Goal: Information Seeking & Learning: Learn about a topic

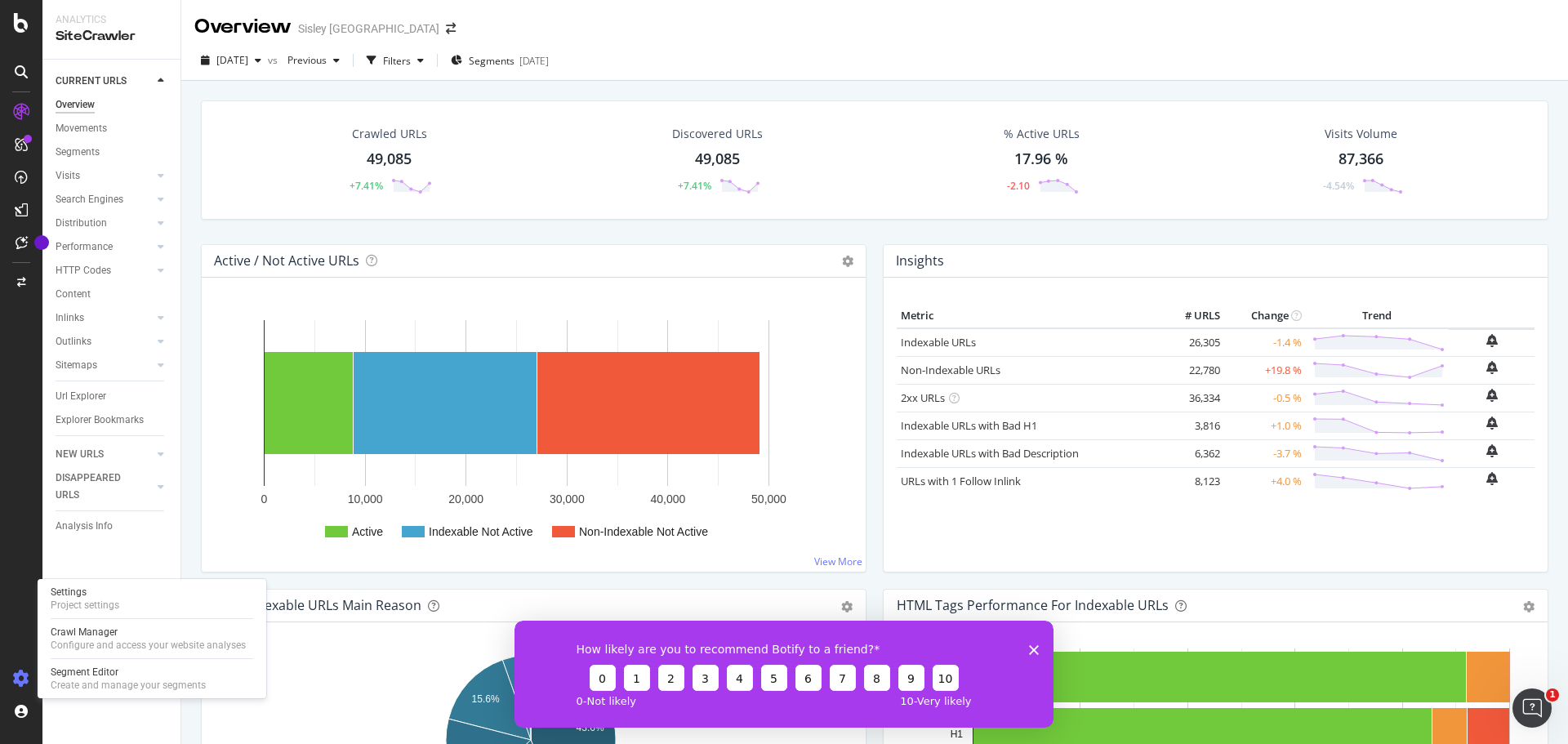
click at [19, 680] on icon at bounding box center [21, 678] width 16 height 16
click at [94, 605] on div "Project settings" at bounding box center [85, 605] width 69 height 13
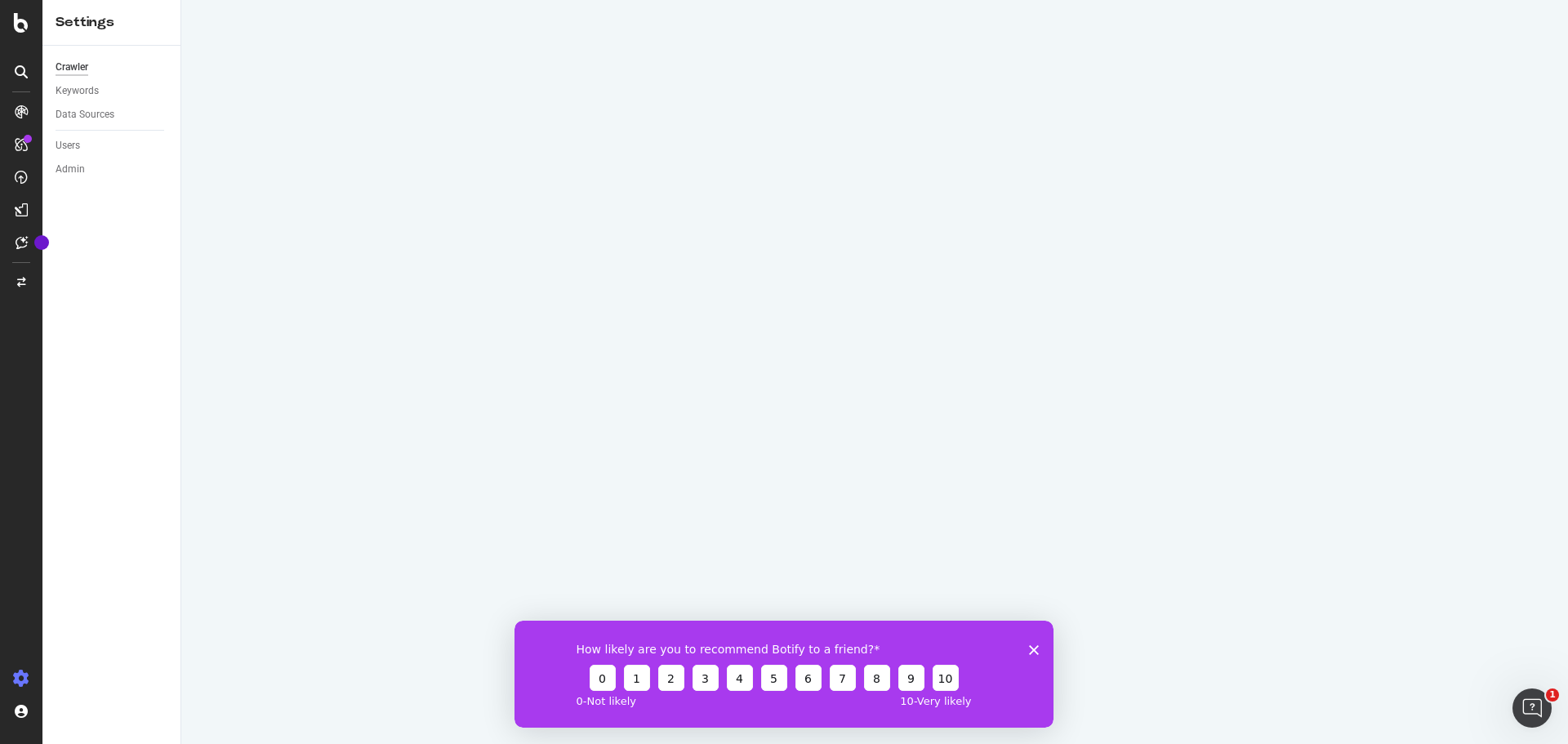
click at [1033, 646] on icon "Fermer l'enquête" at bounding box center [1034, 649] width 10 height 10
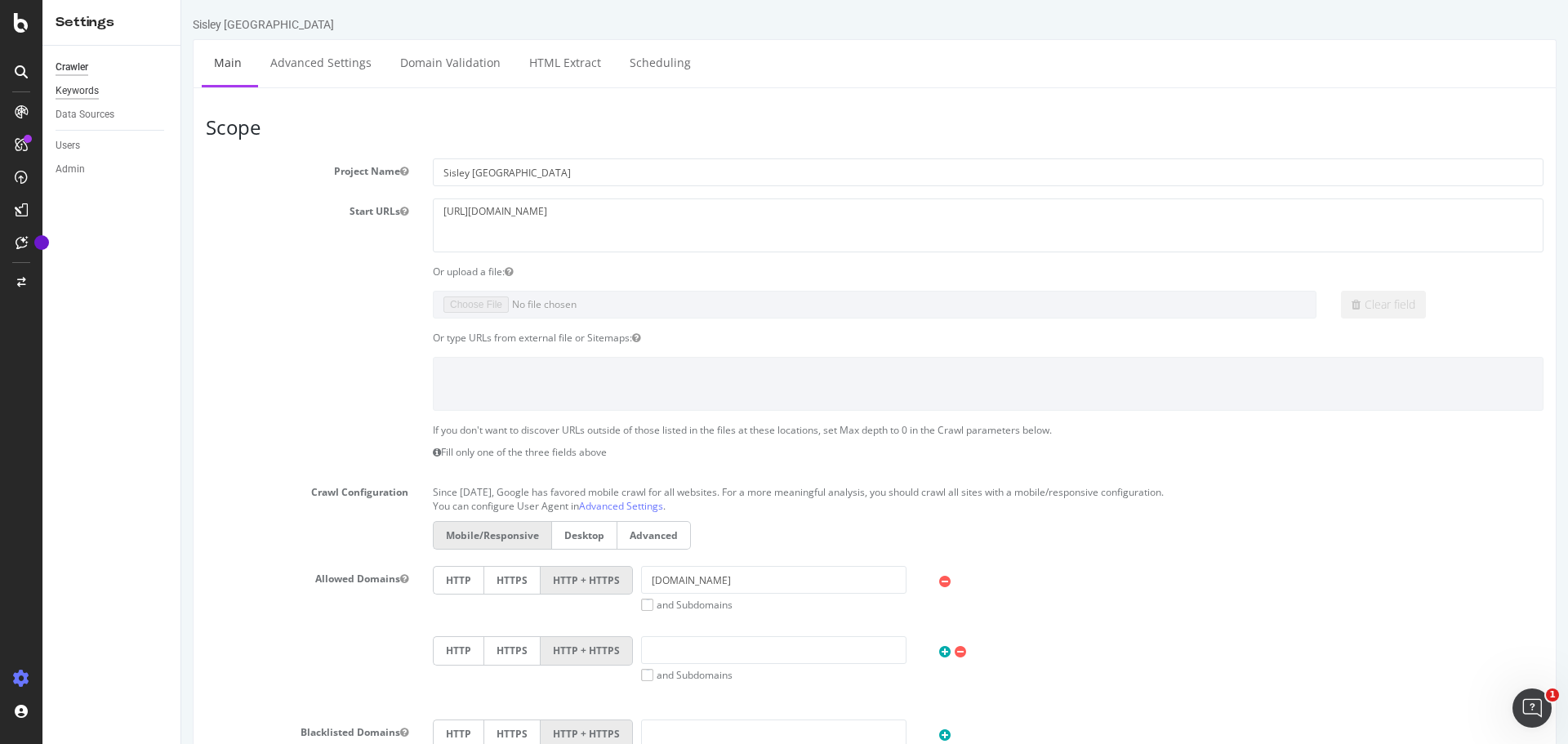
click at [93, 93] on div "Keywords" at bounding box center [77, 91] width 43 height 17
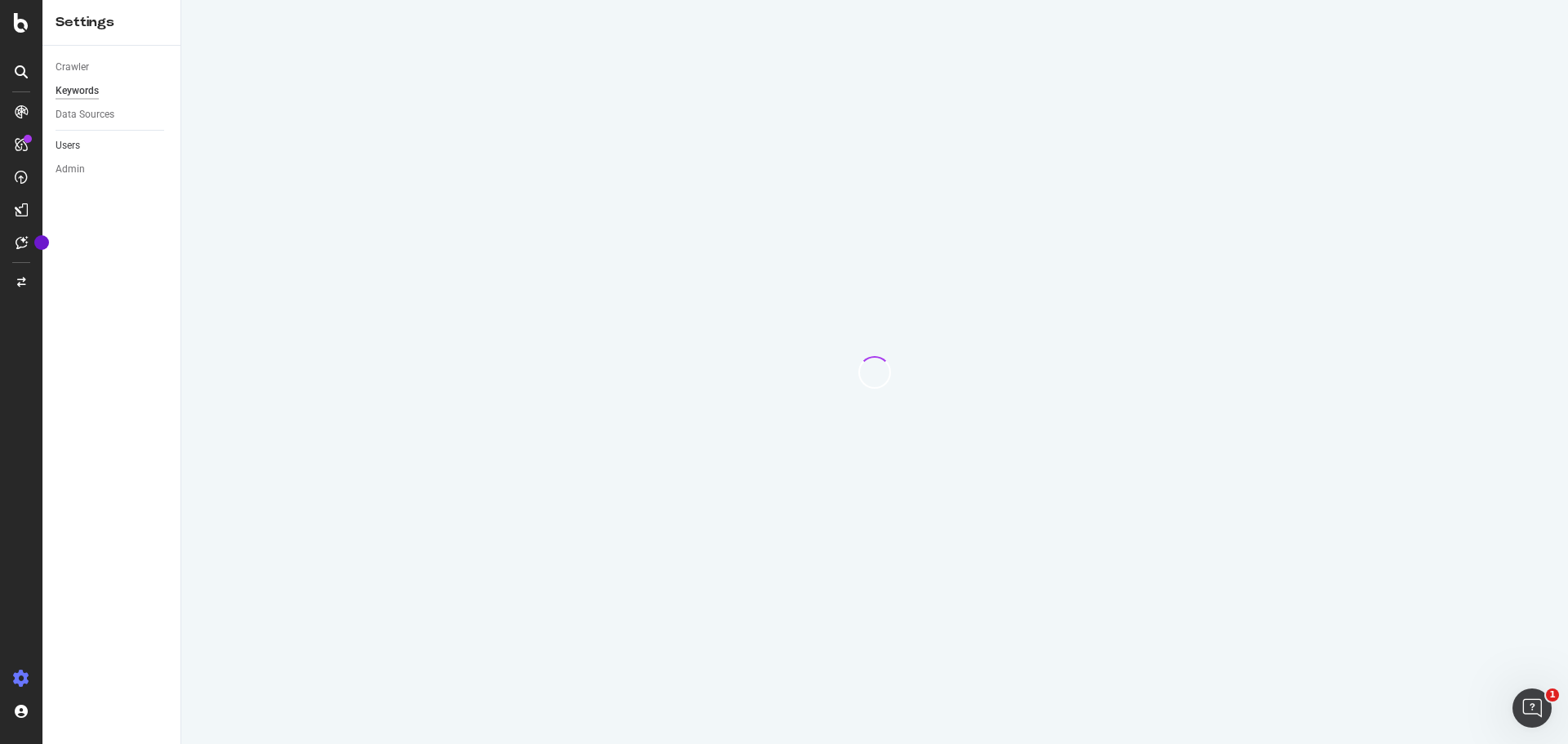
click at [85, 147] on link "Users" at bounding box center [112, 146] width 114 height 17
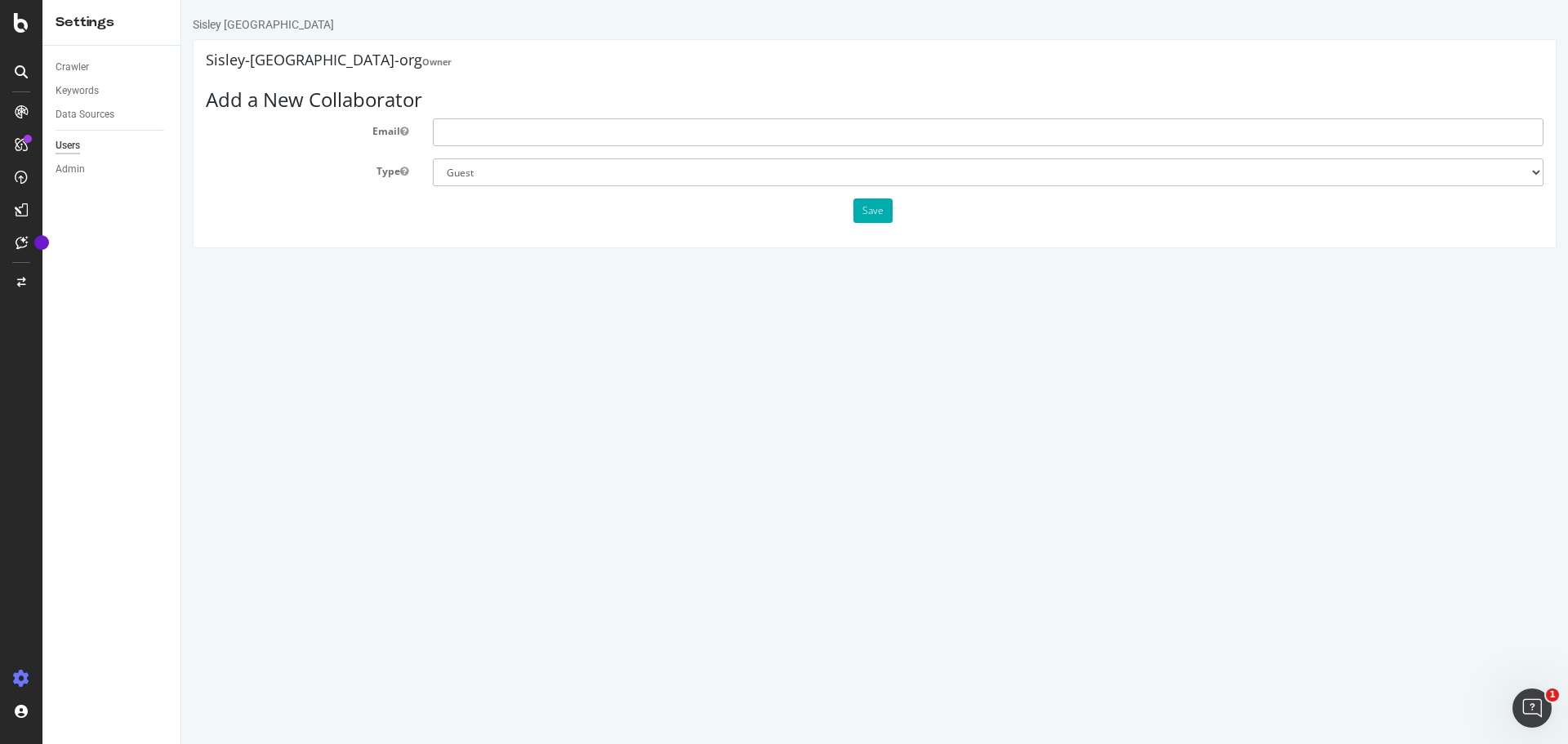
click at [473, 131] on input "text" at bounding box center [988, 132] width 1110 height 28
type input "[EMAIL_ADDRESS][DOMAIN_NAME]"
click at [531, 169] on select "Administrator Guest" at bounding box center [988, 171] width 1110 height 28
select select "1"
click at [433, 158] on select "Administrator Guest" at bounding box center [988, 171] width 1110 height 28
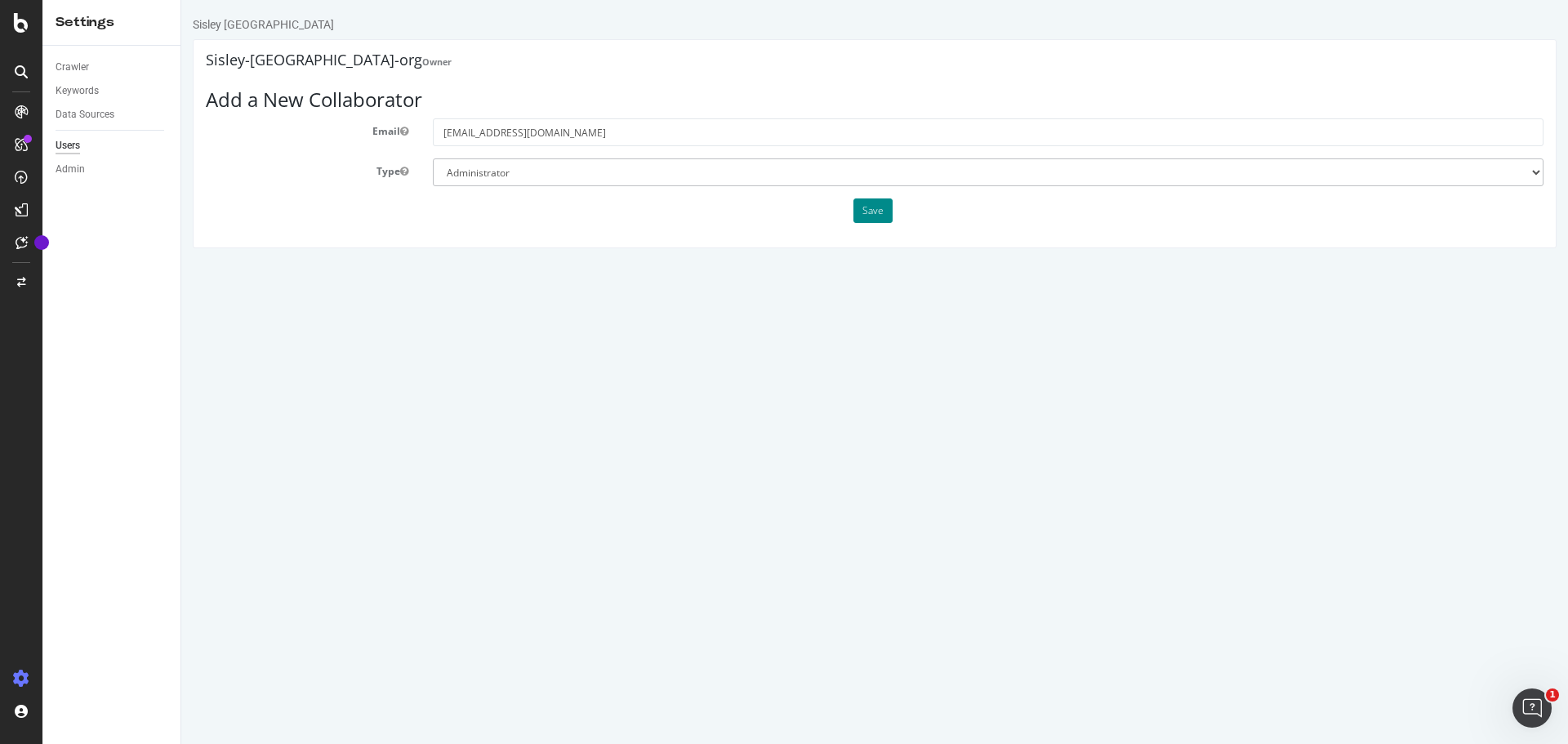
click at [861, 208] on button "Save" at bounding box center [872, 211] width 39 height 25
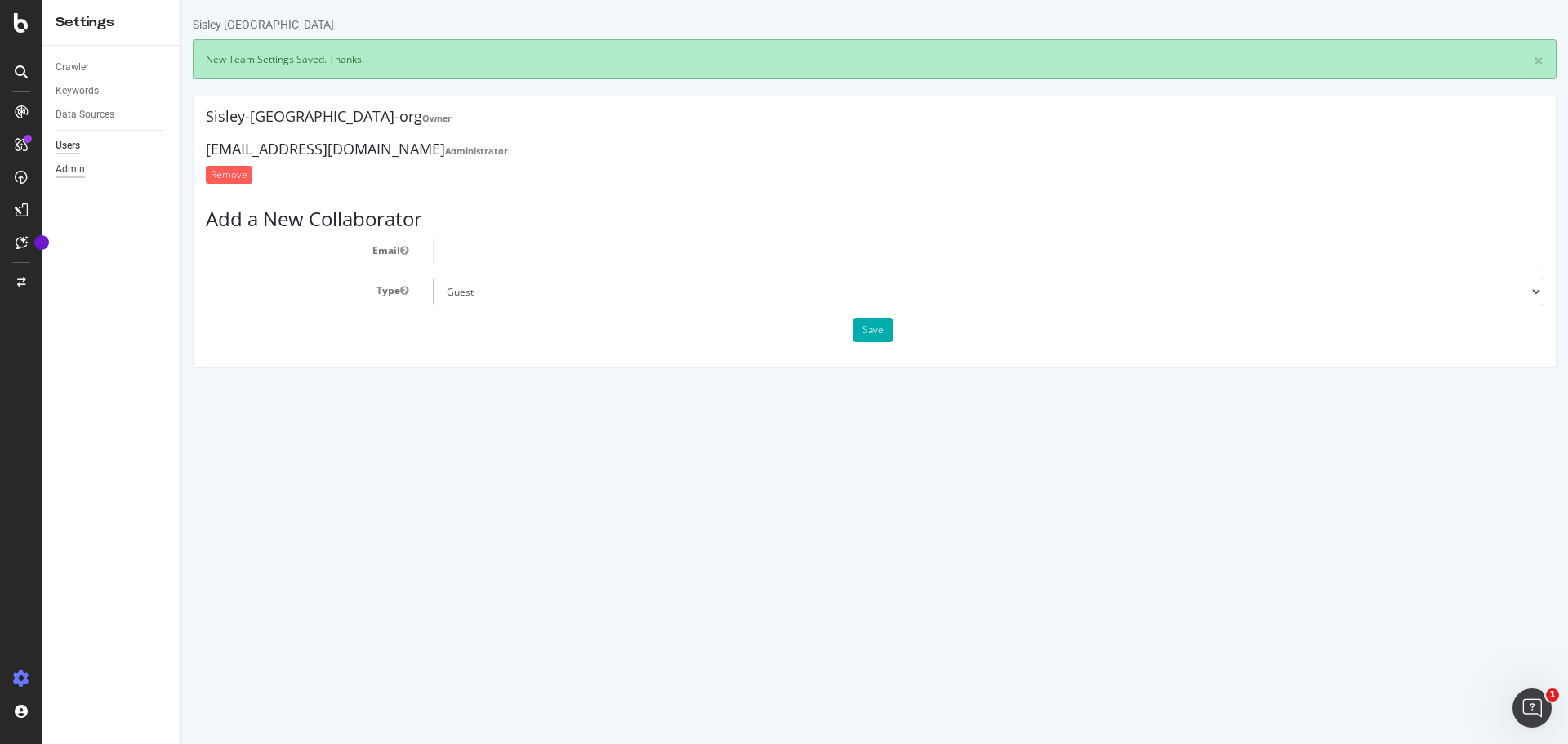
click at [80, 168] on div "Admin" at bounding box center [70, 169] width 30 height 17
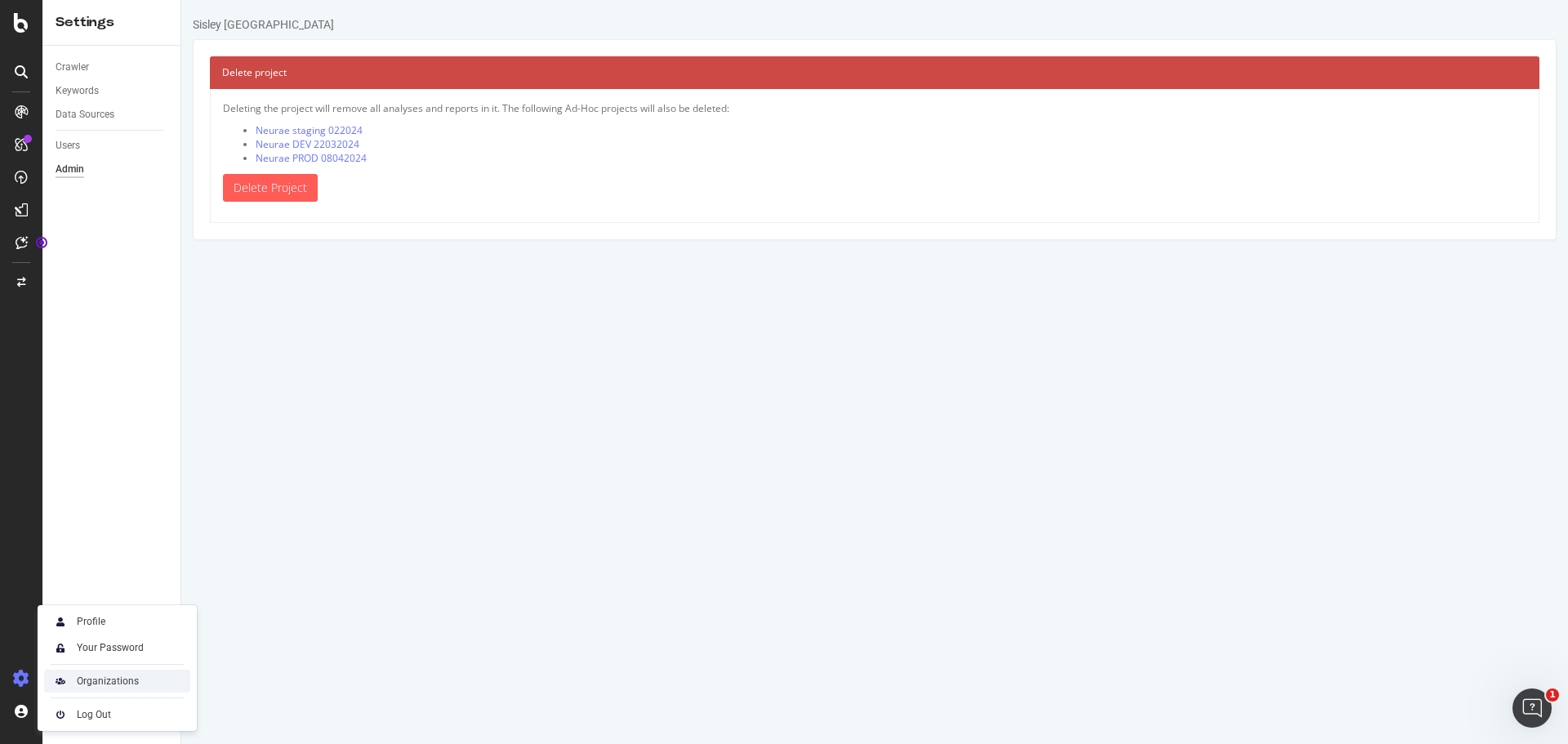
click at [106, 677] on div "Organizations" at bounding box center [107, 681] width 62 height 13
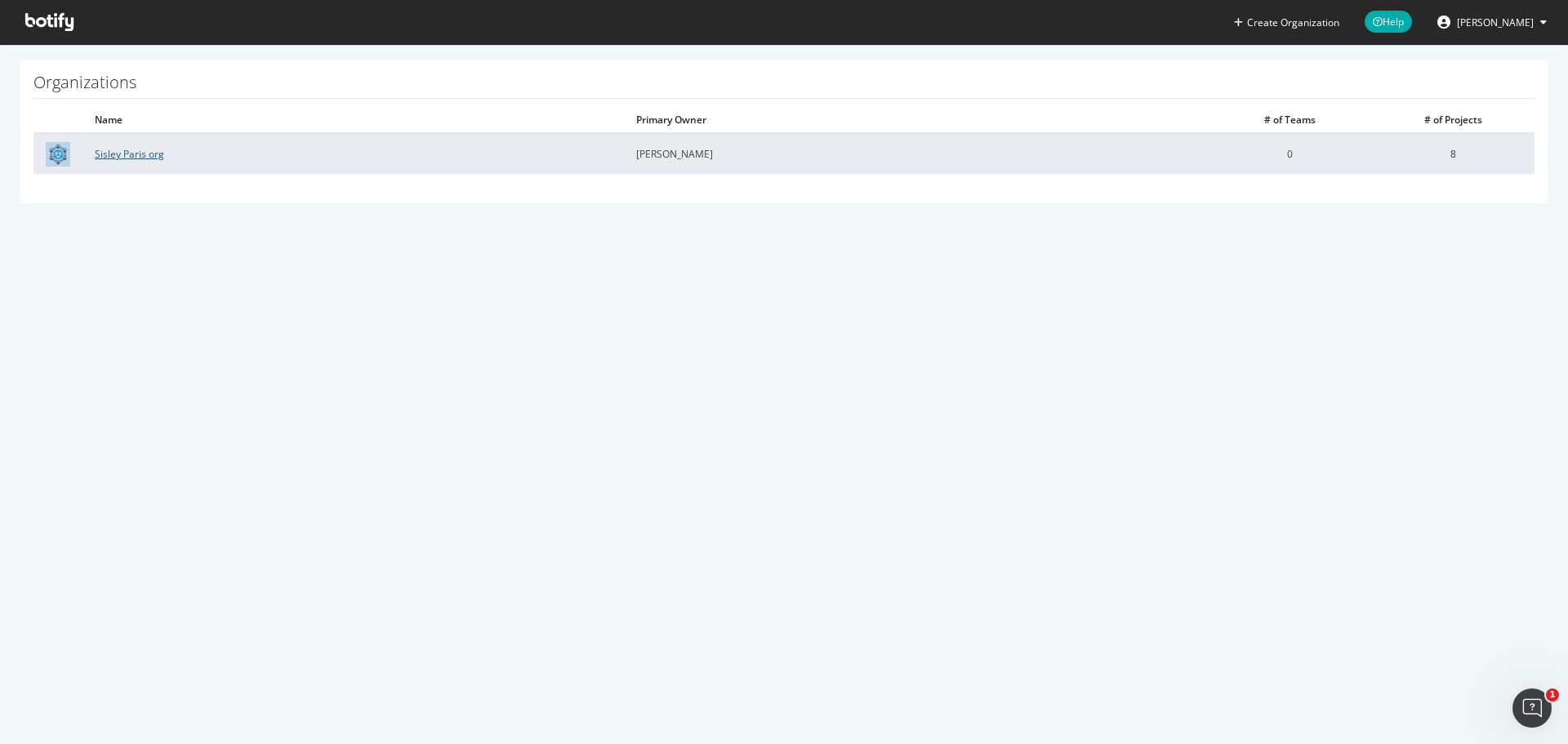
click at [129, 158] on link "Sisley Paris org" at bounding box center [129, 154] width 69 height 13
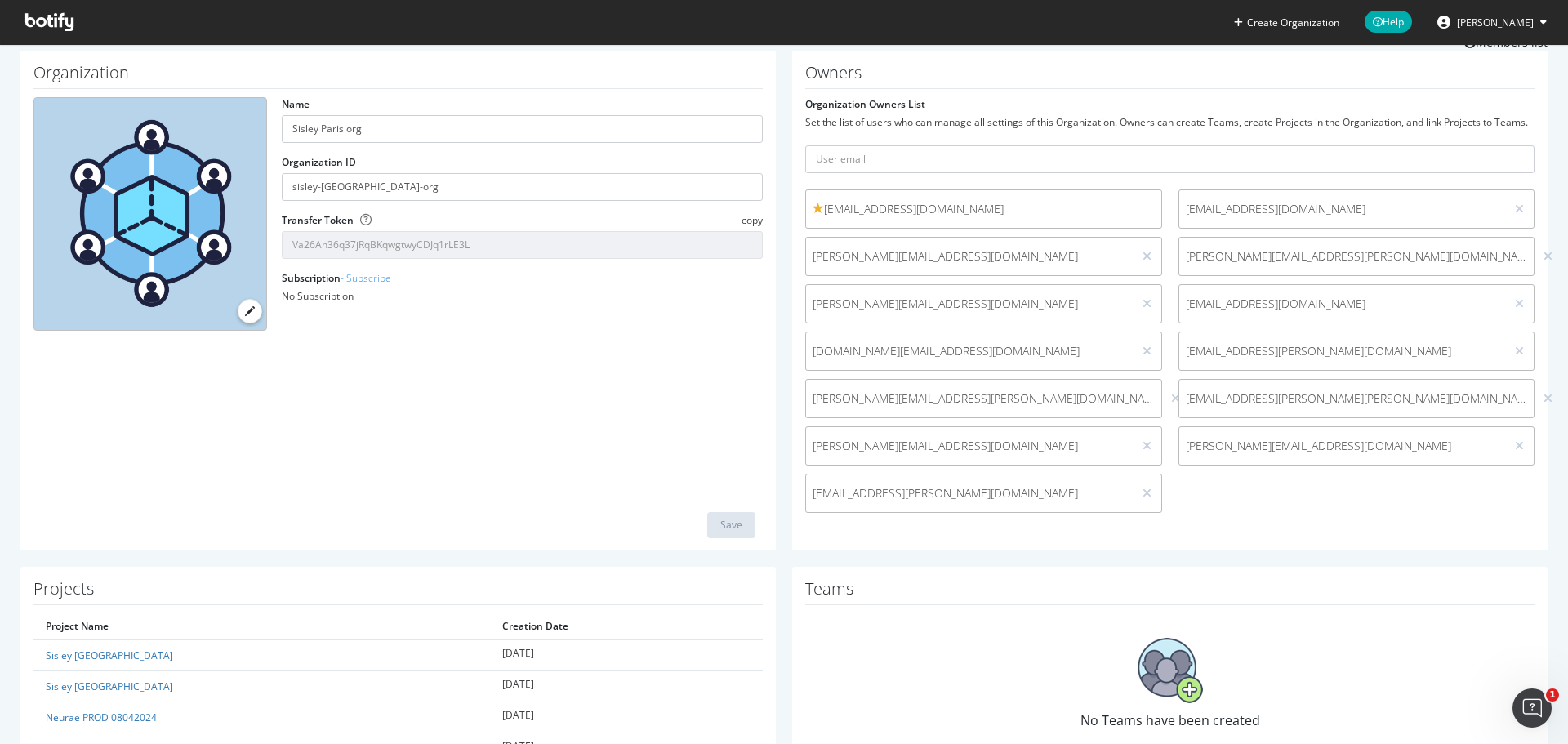
scroll to position [61, 0]
click at [1543, 403] on icon at bounding box center [1547, 397] width 9 height 11
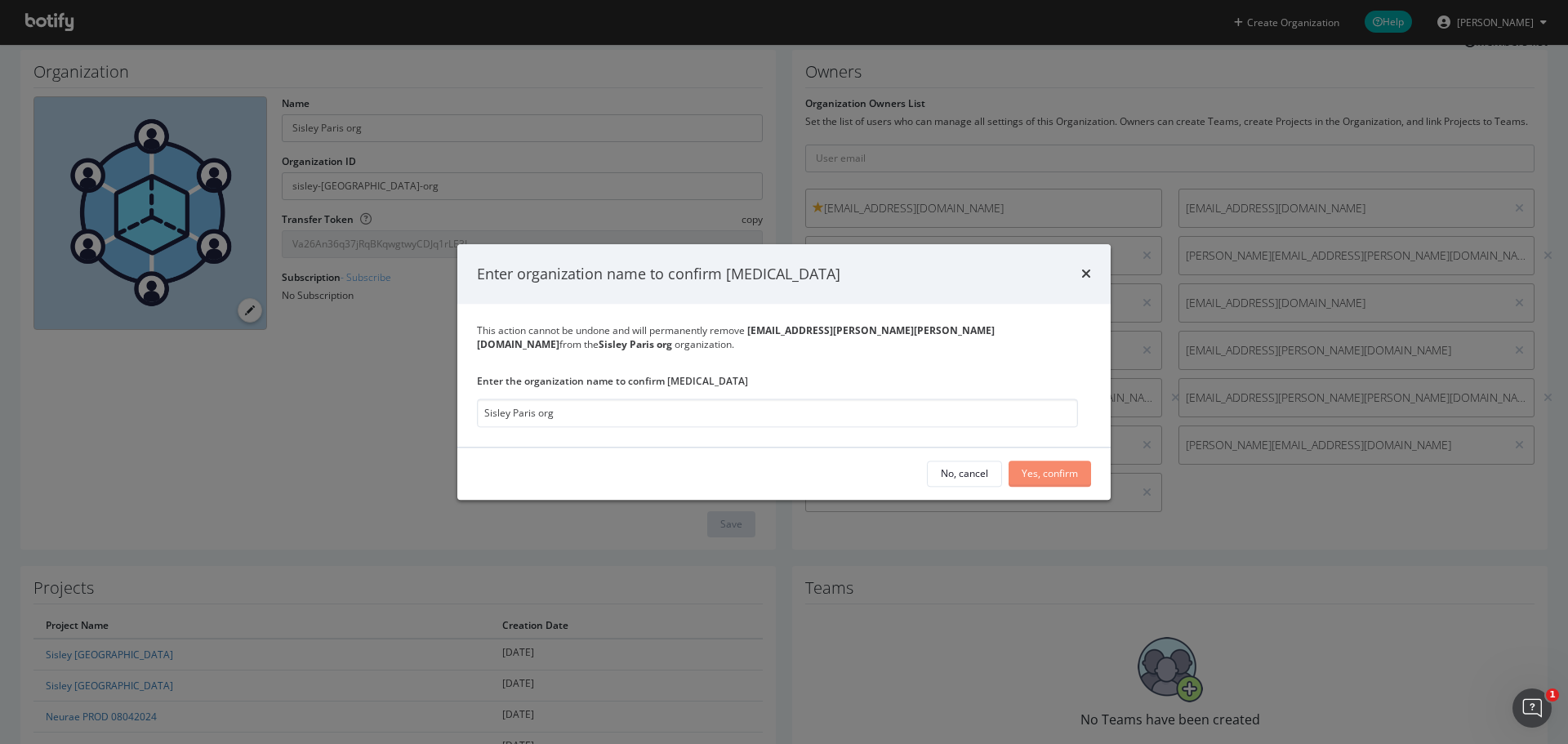
type input "Sisley Paris org"
click at [1067, 473] on div "Yes, confirm" at bounding box center [1049, 474] width 56 height 13
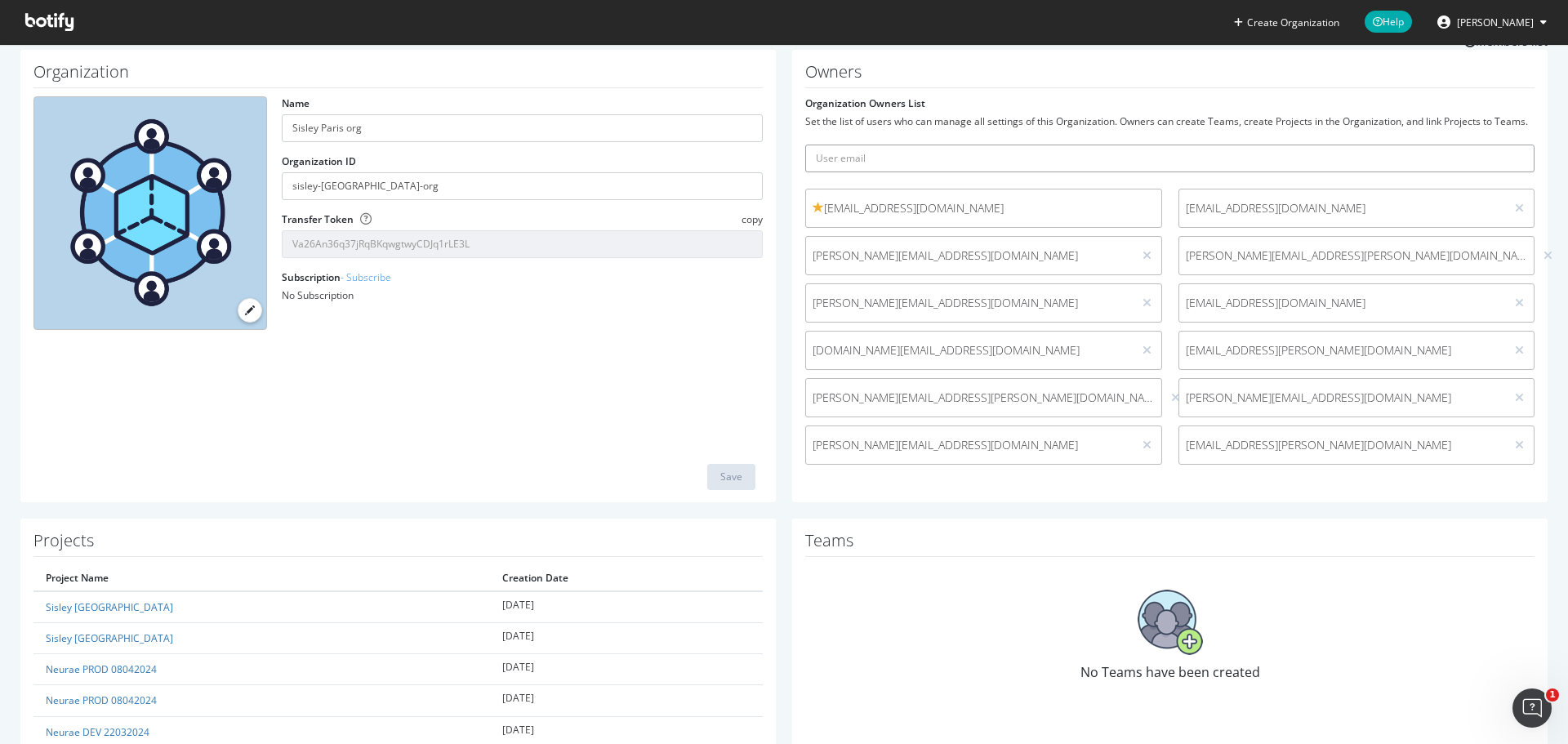
click at [951, 172] on input "text" at bounding box center [1170, 158] width 729 height 28
type input "[EMAIL_ADDRESS][DOMAIN_NAME]"
click at [1516, 163] on icon "submit" at bounding box center [1522, 157] width 11 height 9
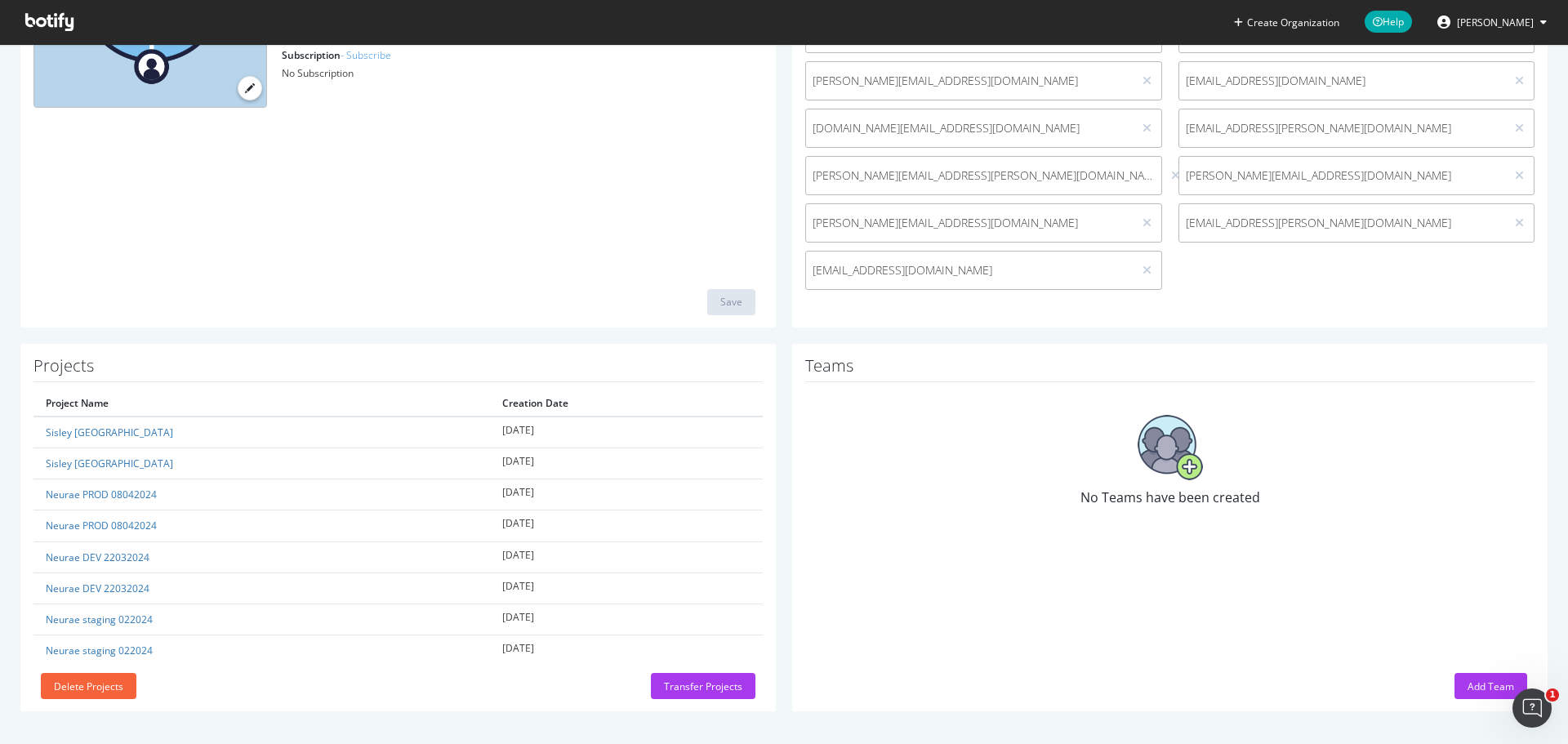
scroll to position [0, 0]
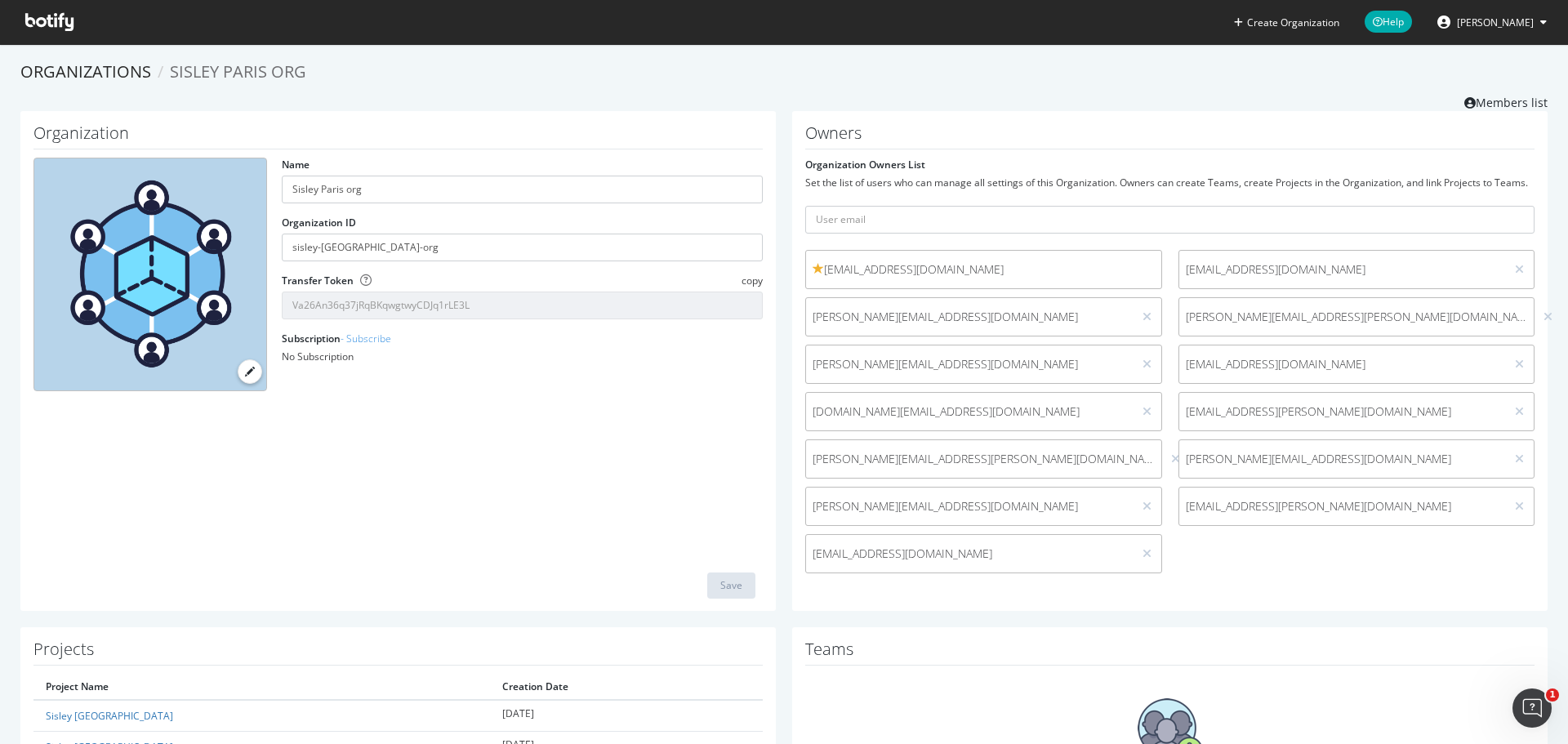
click at [47, 12] on span at bounding box center [50, 22] width 75 height 44
click at [106, 69] on link "Organizations" at bounding box center [85, 71] width 130 height 22
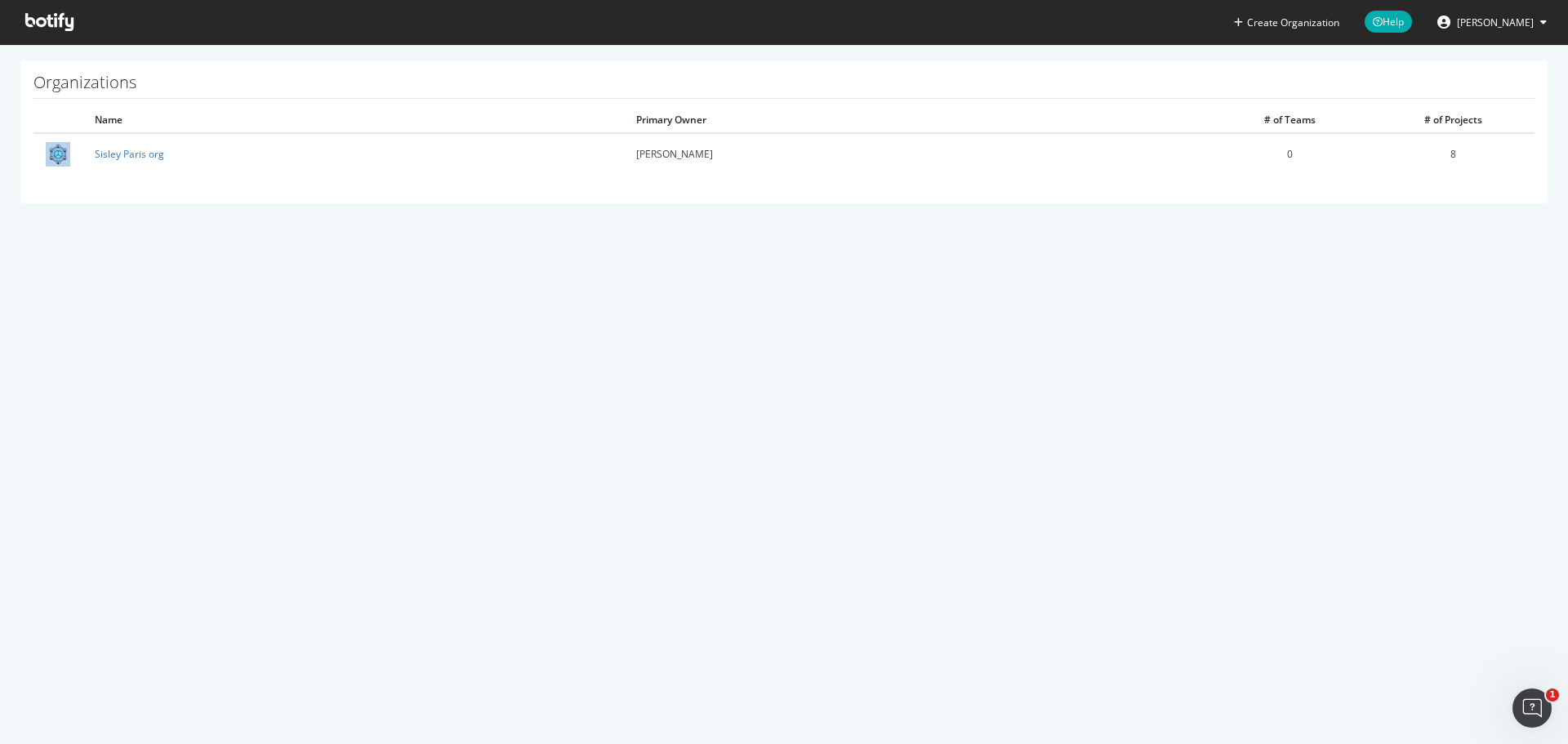
click at [51, 17] on icon at bounding box center [49, 22] width 48 height 18
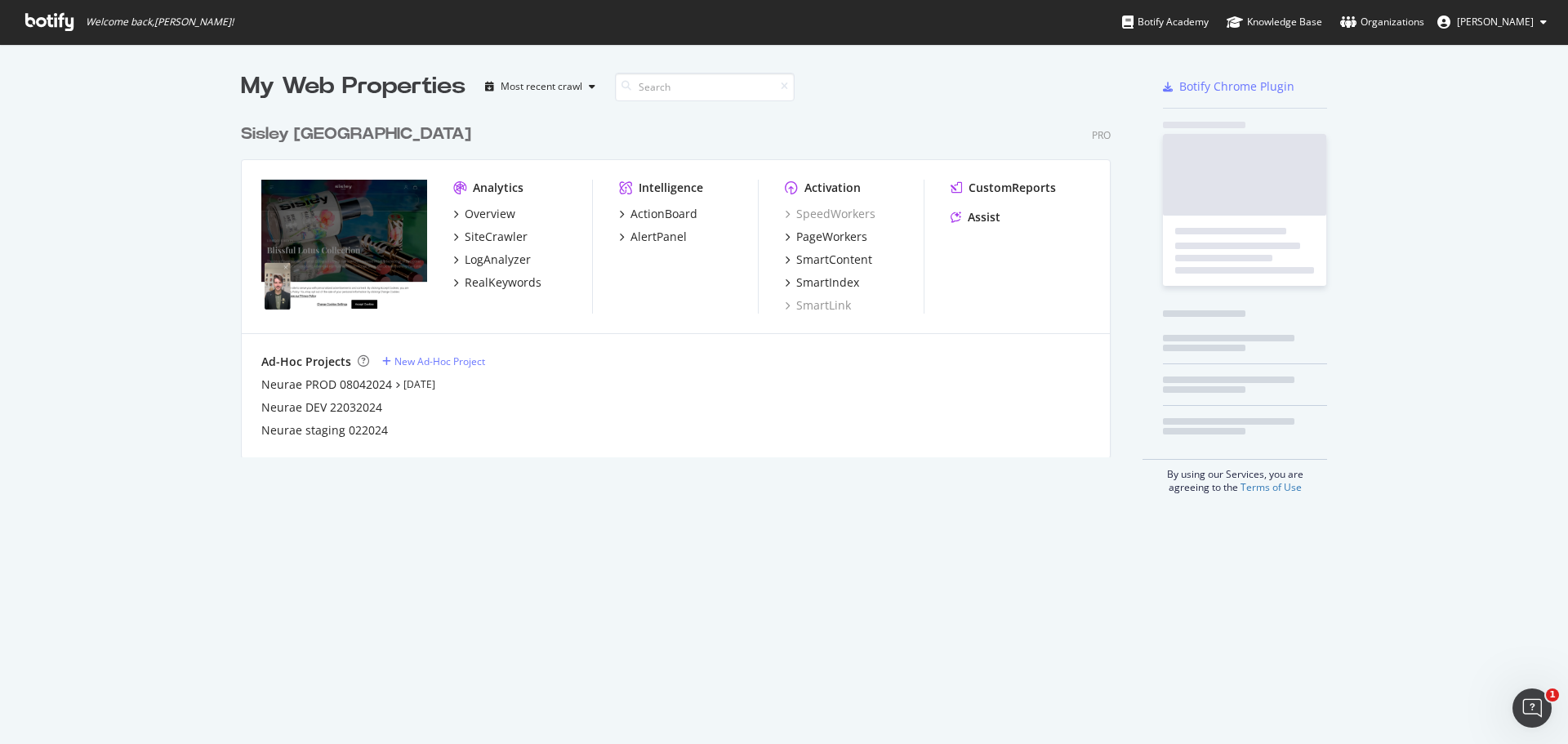
scroll to position [732, 1543]
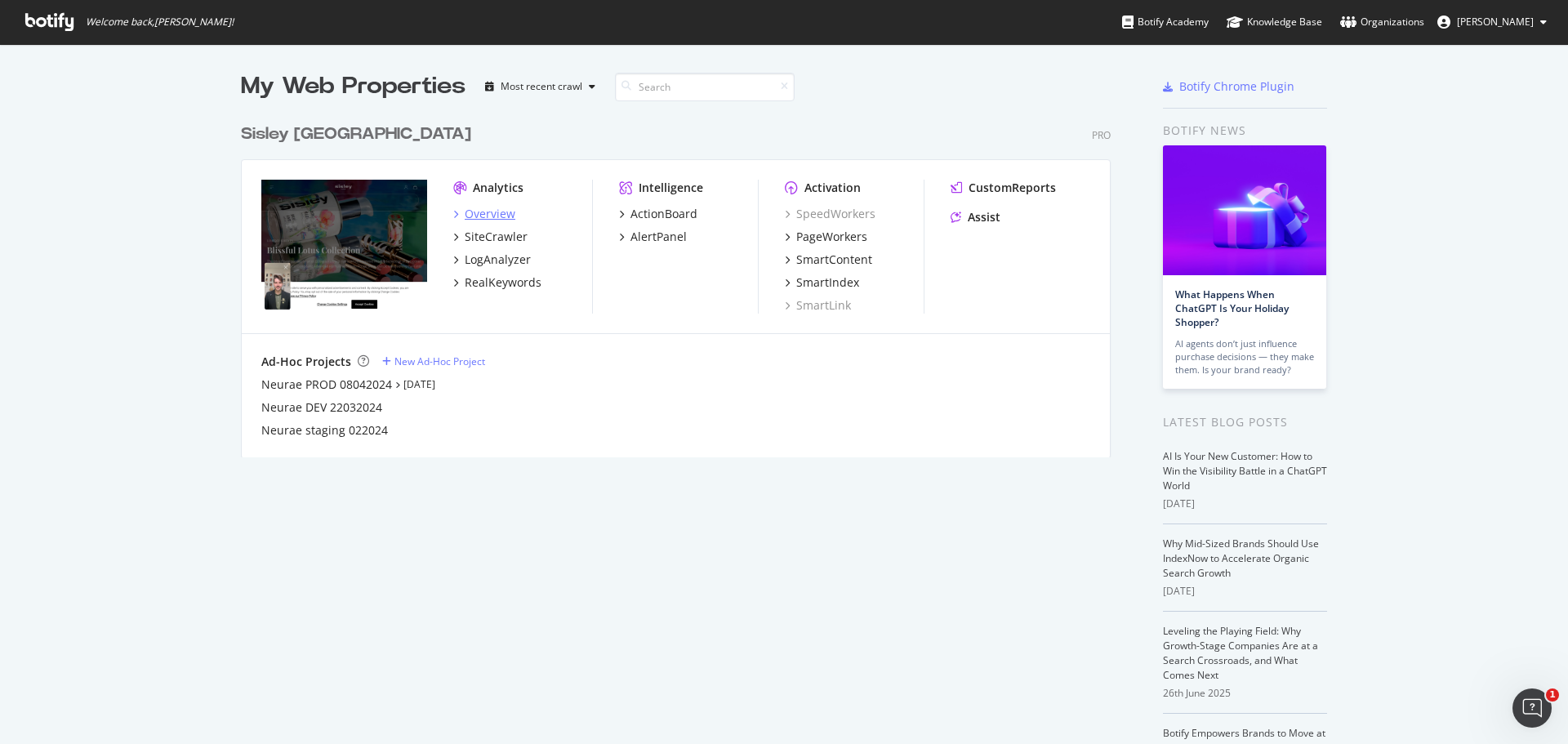
click at [502, 212] on div "Overview" at bounding box center [489, 214] width 51 height 16
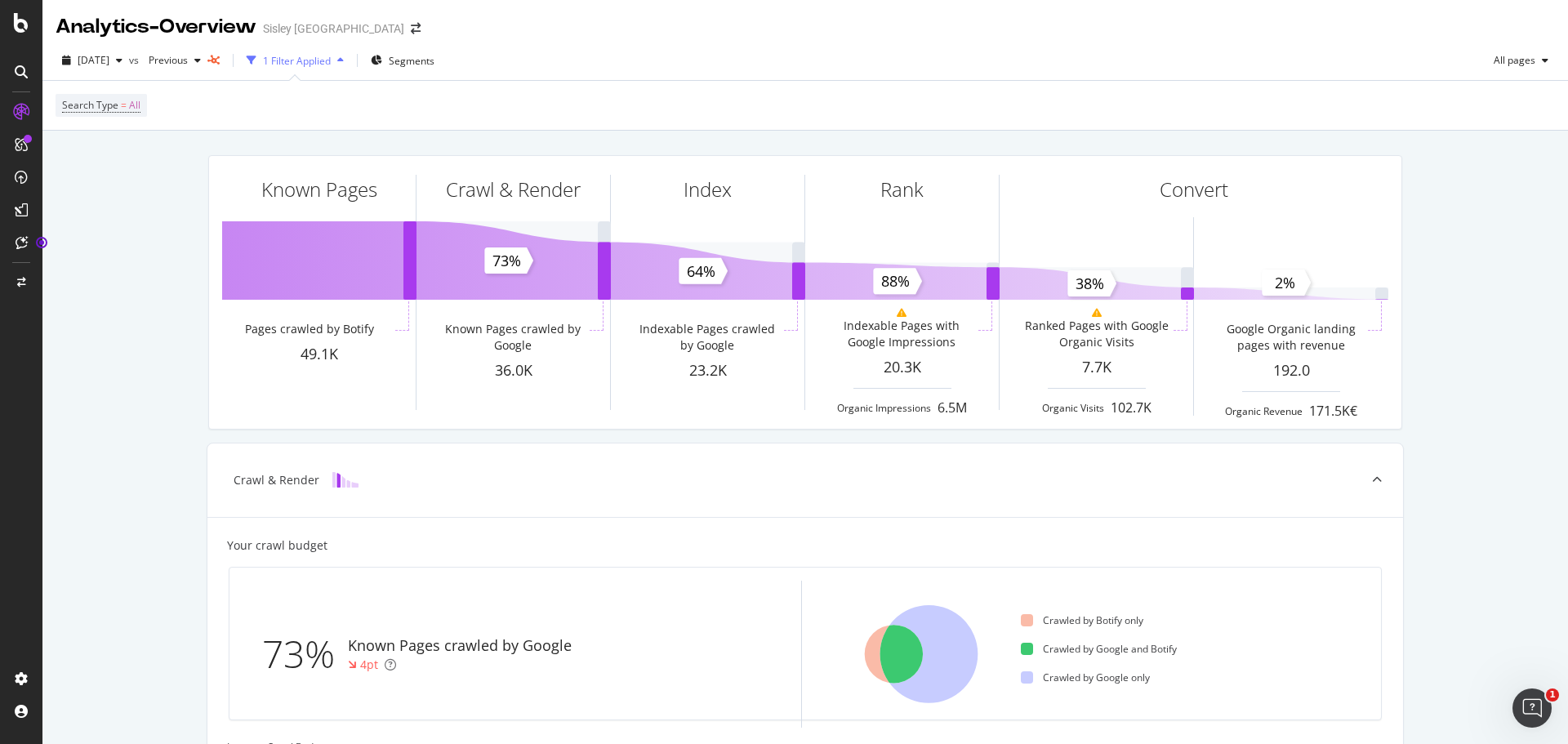
scroll to position [317, 0]
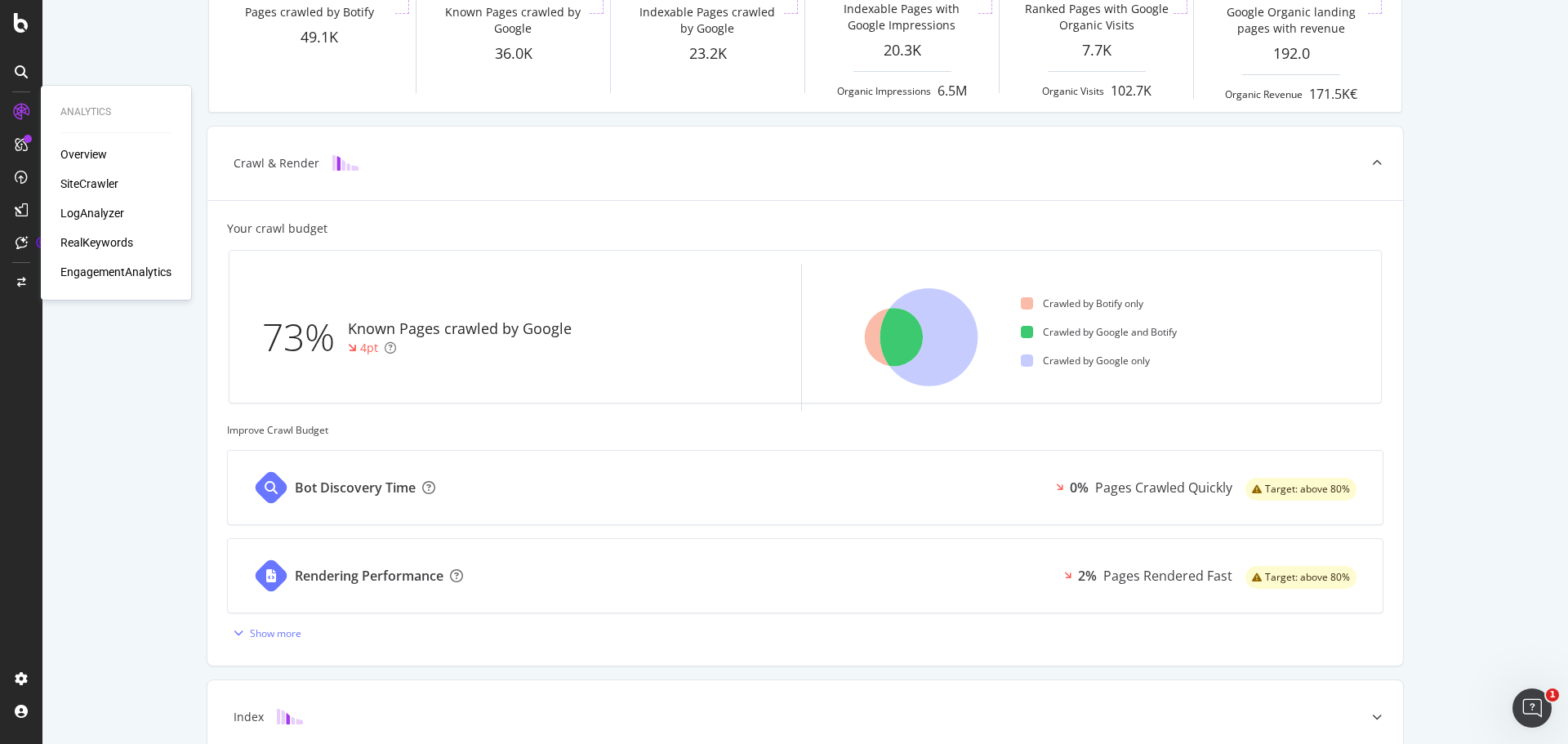
click at [78, 177] on div "SiteCrawler" at bounding box center [89, 183] width 58 height 16
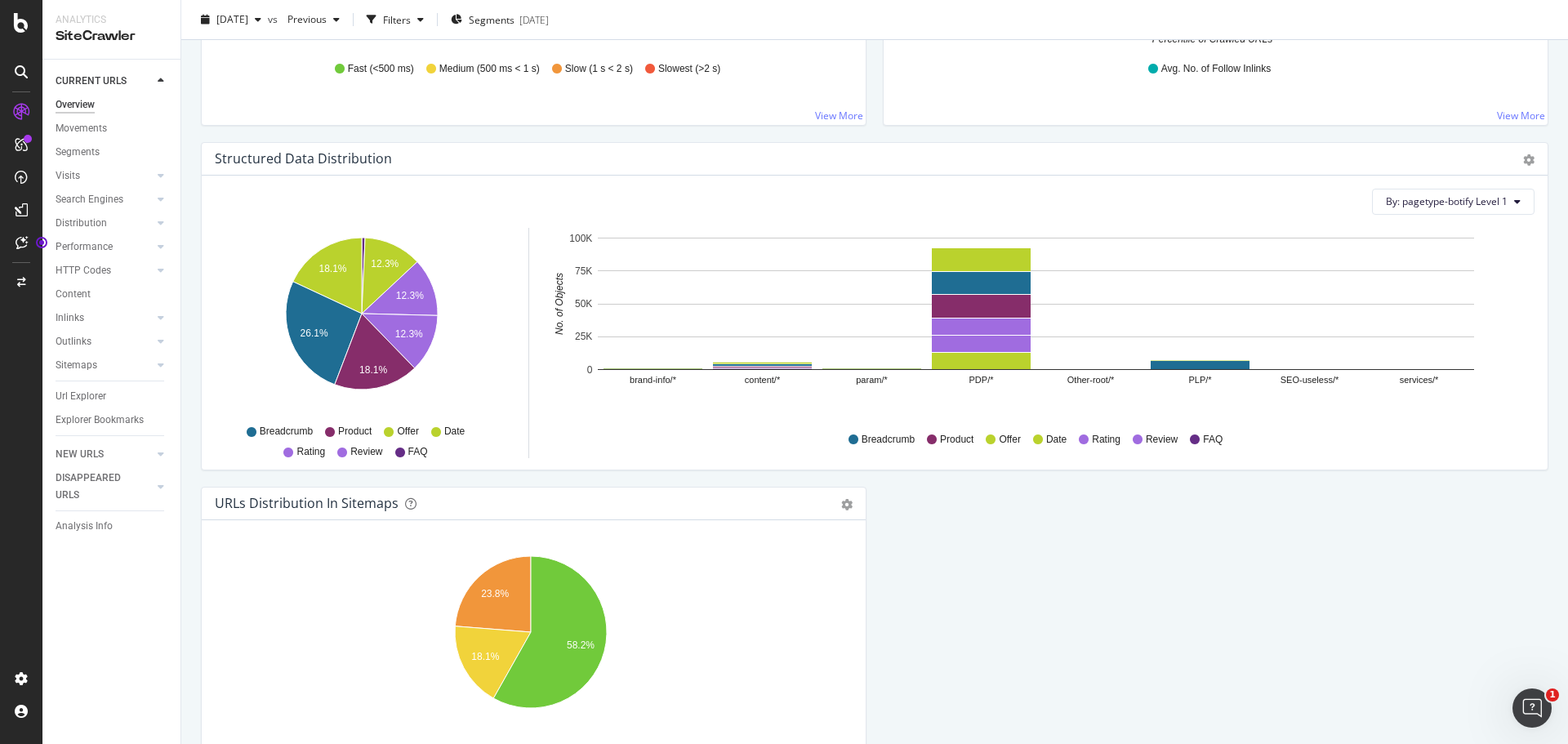
scroll to position [1576, 0]
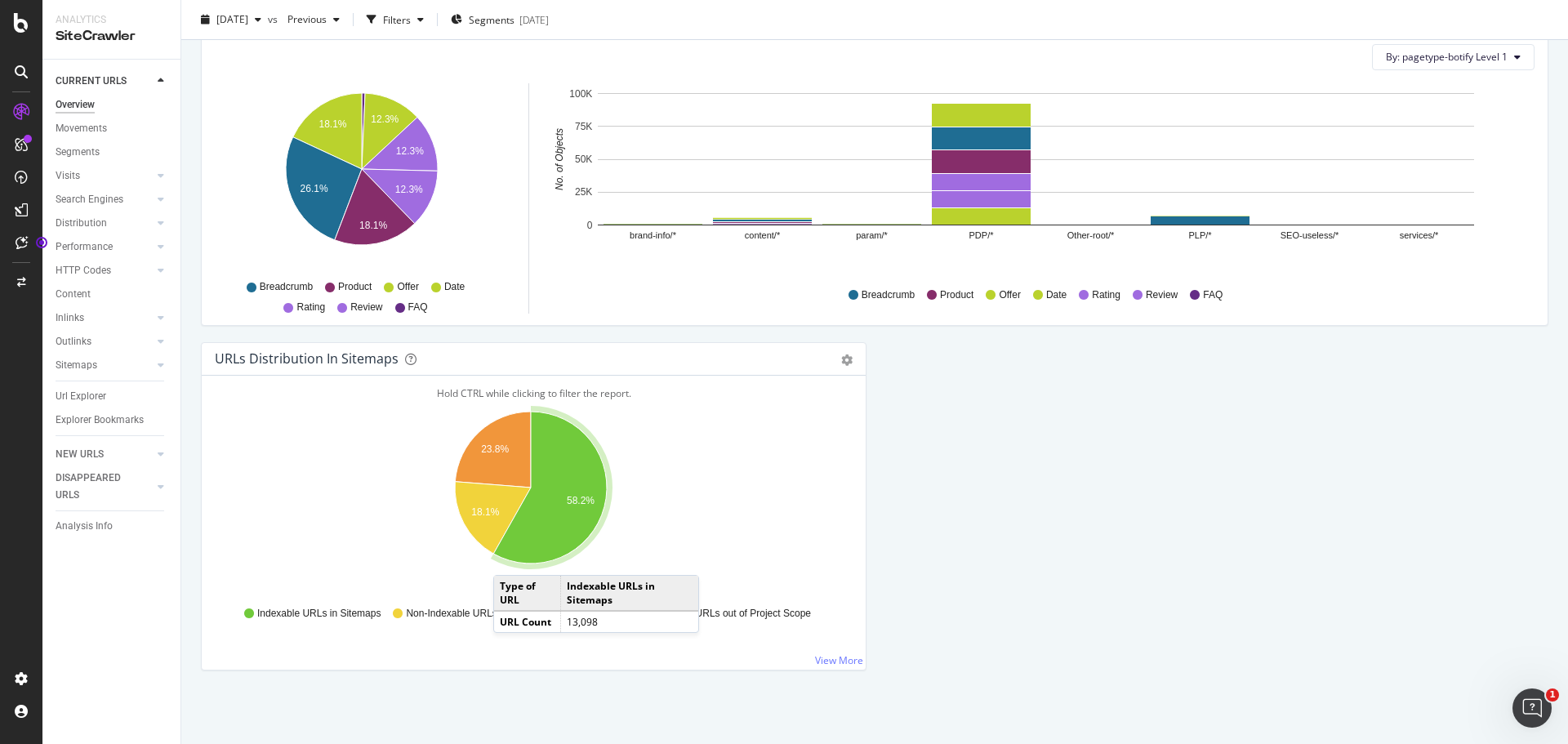
drag, startPoint x: 120, startPoint y: 455, endPoint x: 153, endPoint y: 453, distance: 33.1
click at [120, 455] on link "NEW URLS" at bounding box center [103, 455] width 97 height 17
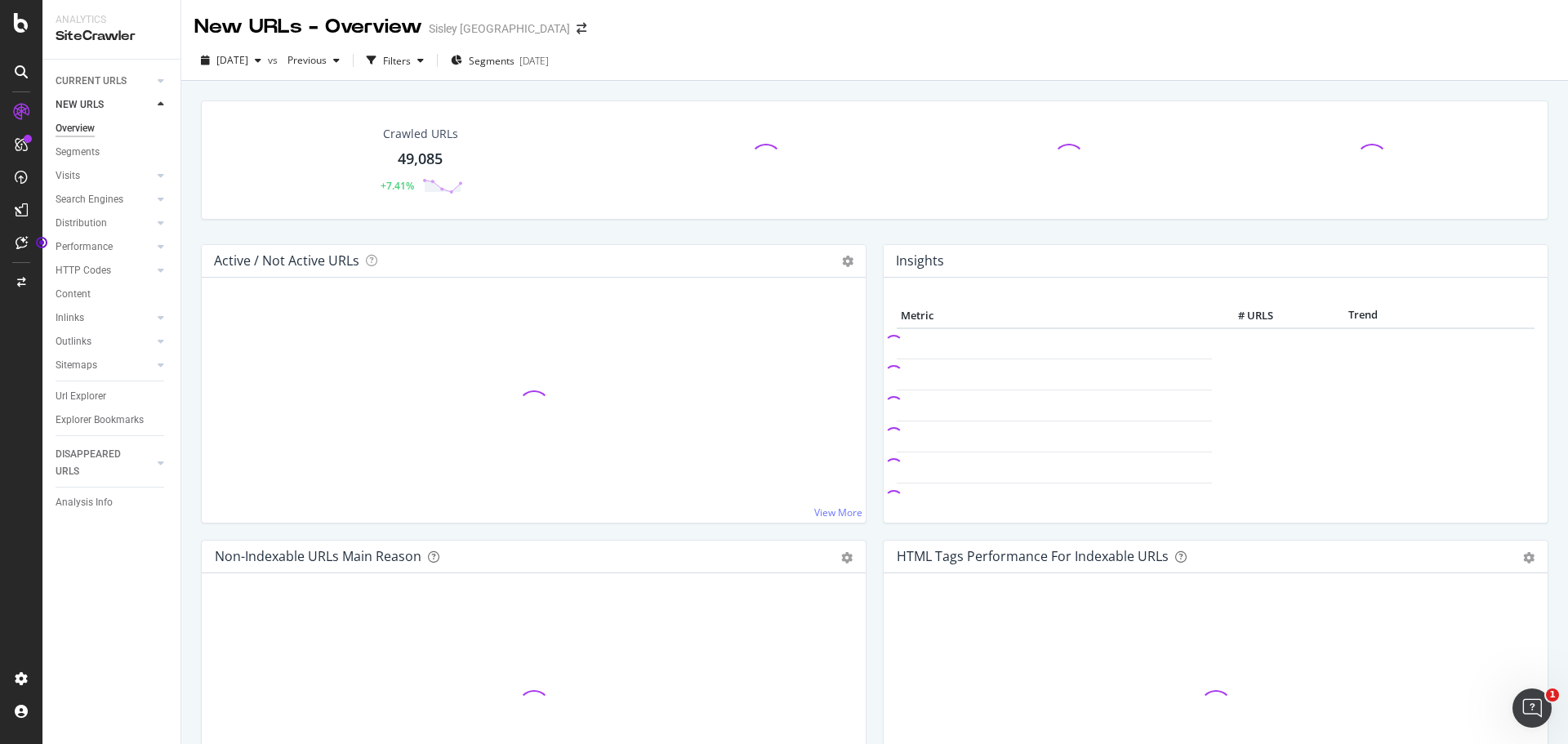
click at [138, 97] on link "NEW URLS" at bounding box center [103, 105] width 97 height 17
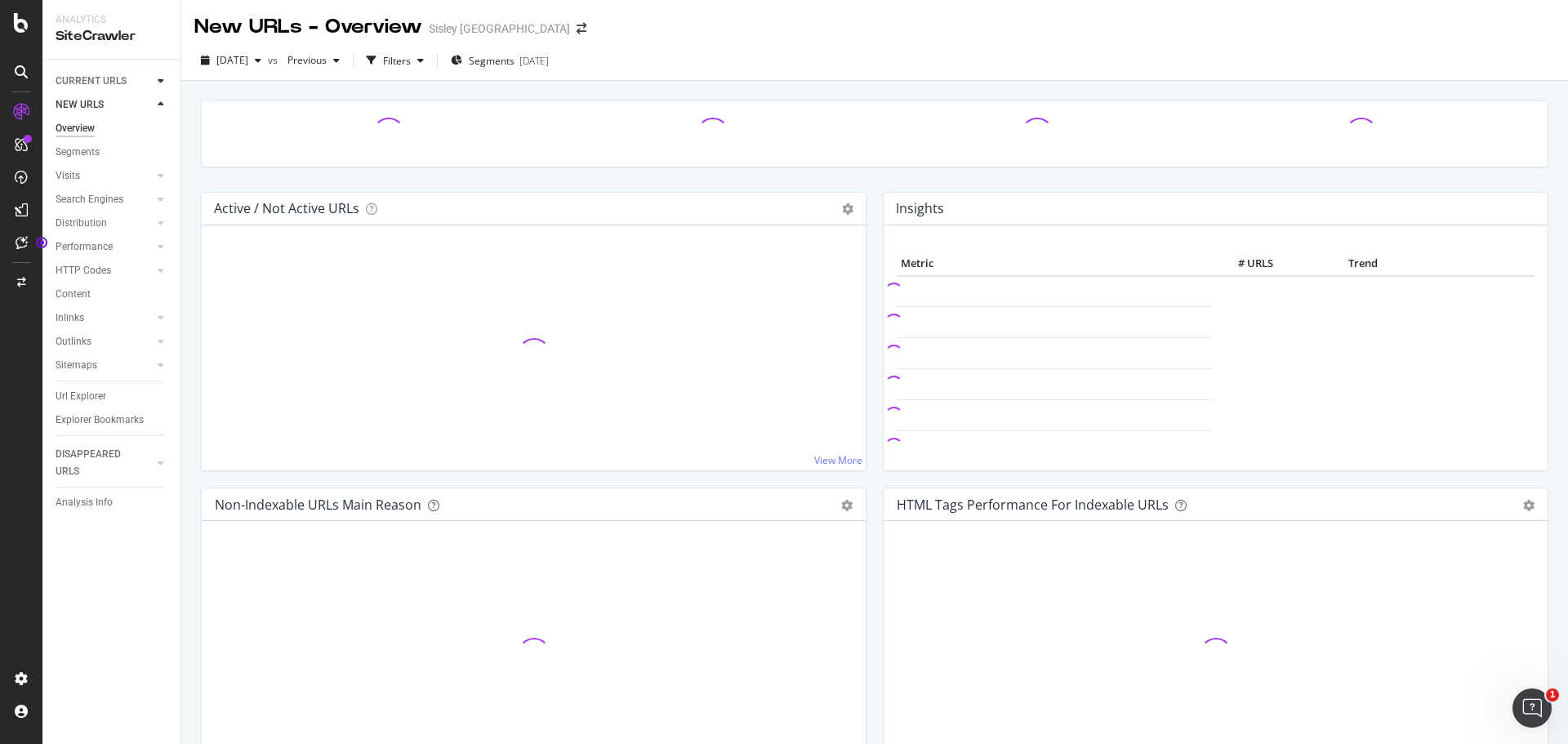
click at [161, 80] on icon at bounding box center [161, 80] width 7 height 10
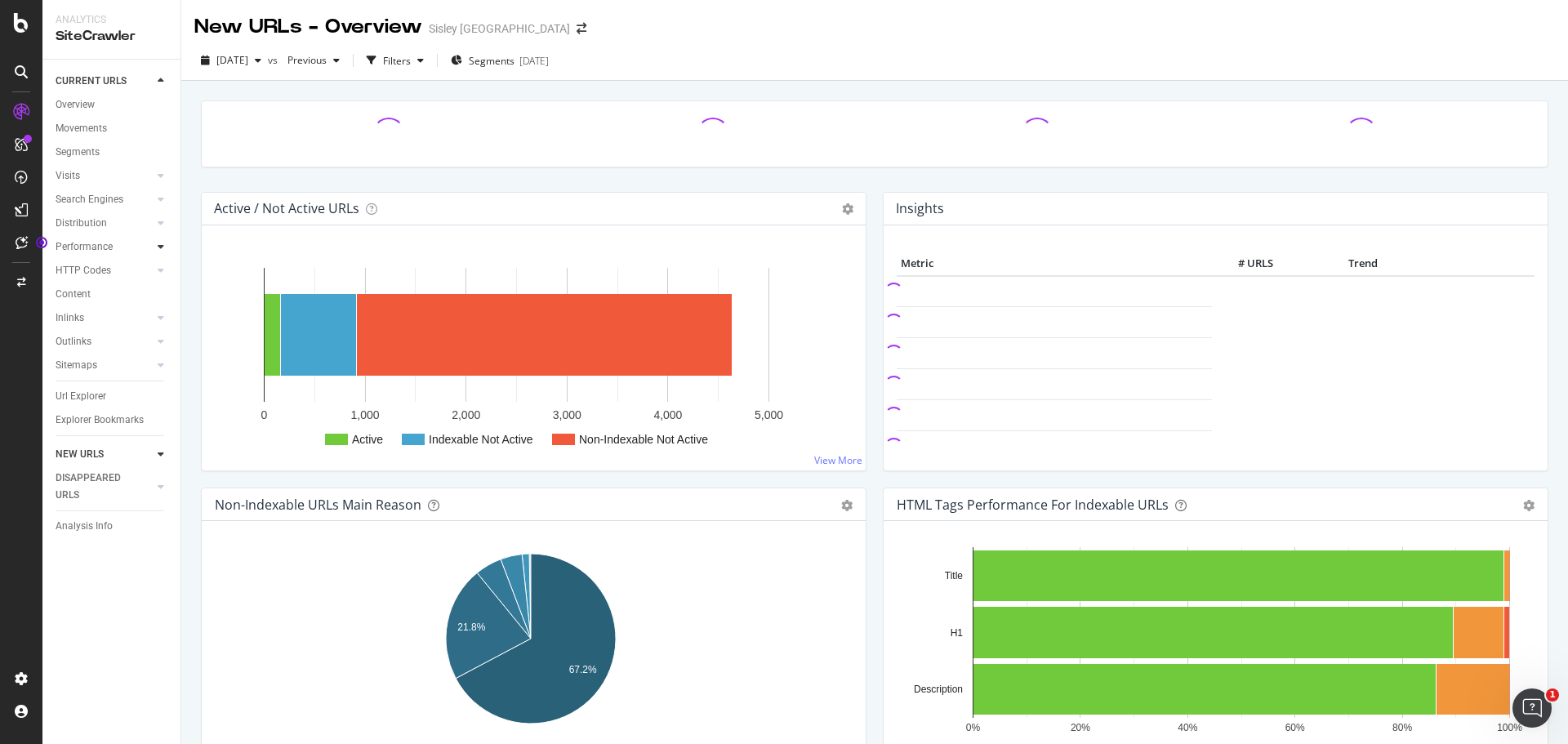
click at [162, 247] on icon at bounding box center [161, 246] width 7 height 10
click at [164, 221] on div at bounding box center [160, 222] width 16 height 16
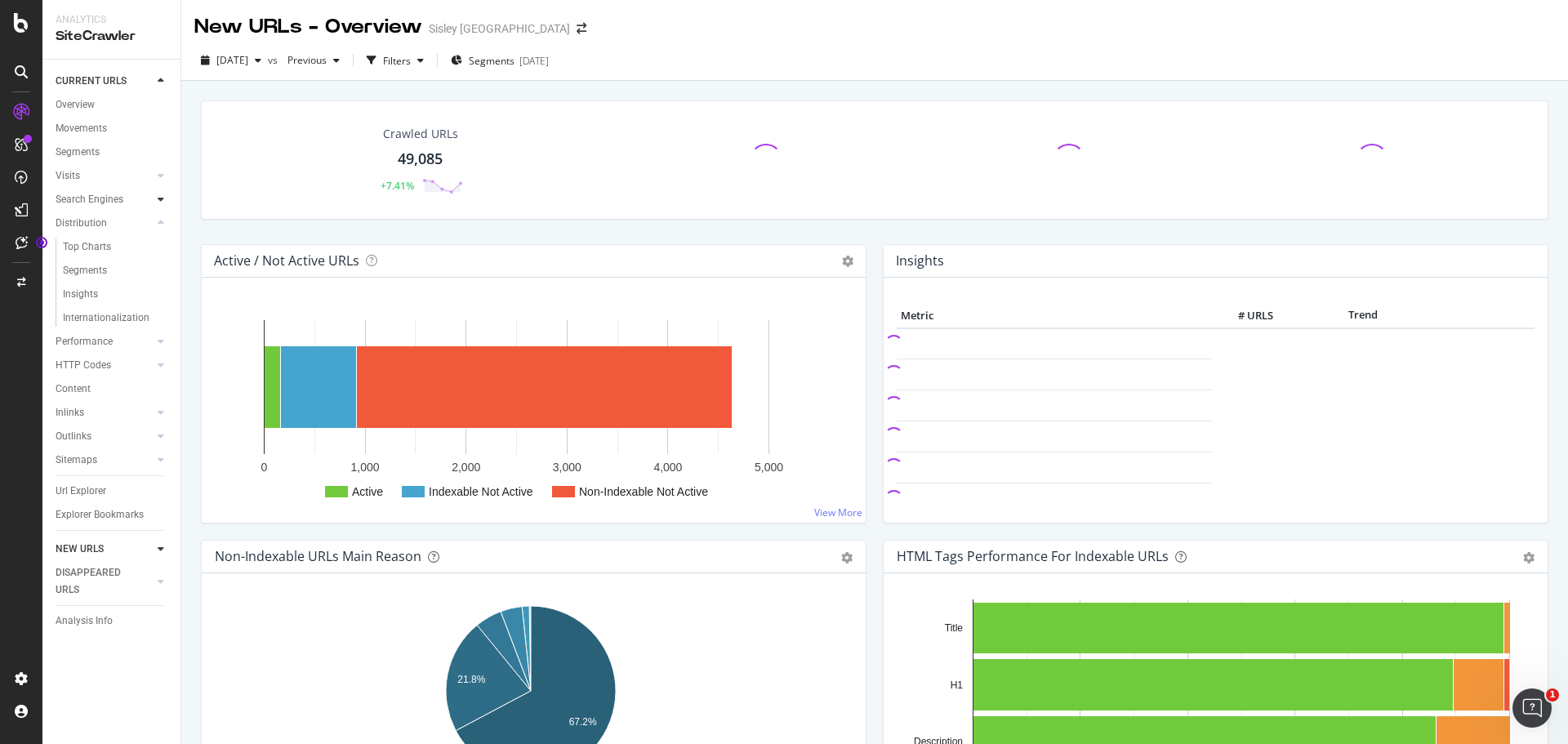
click at [167, 200] on div at bounding box center [160, 199] width 16 height 16
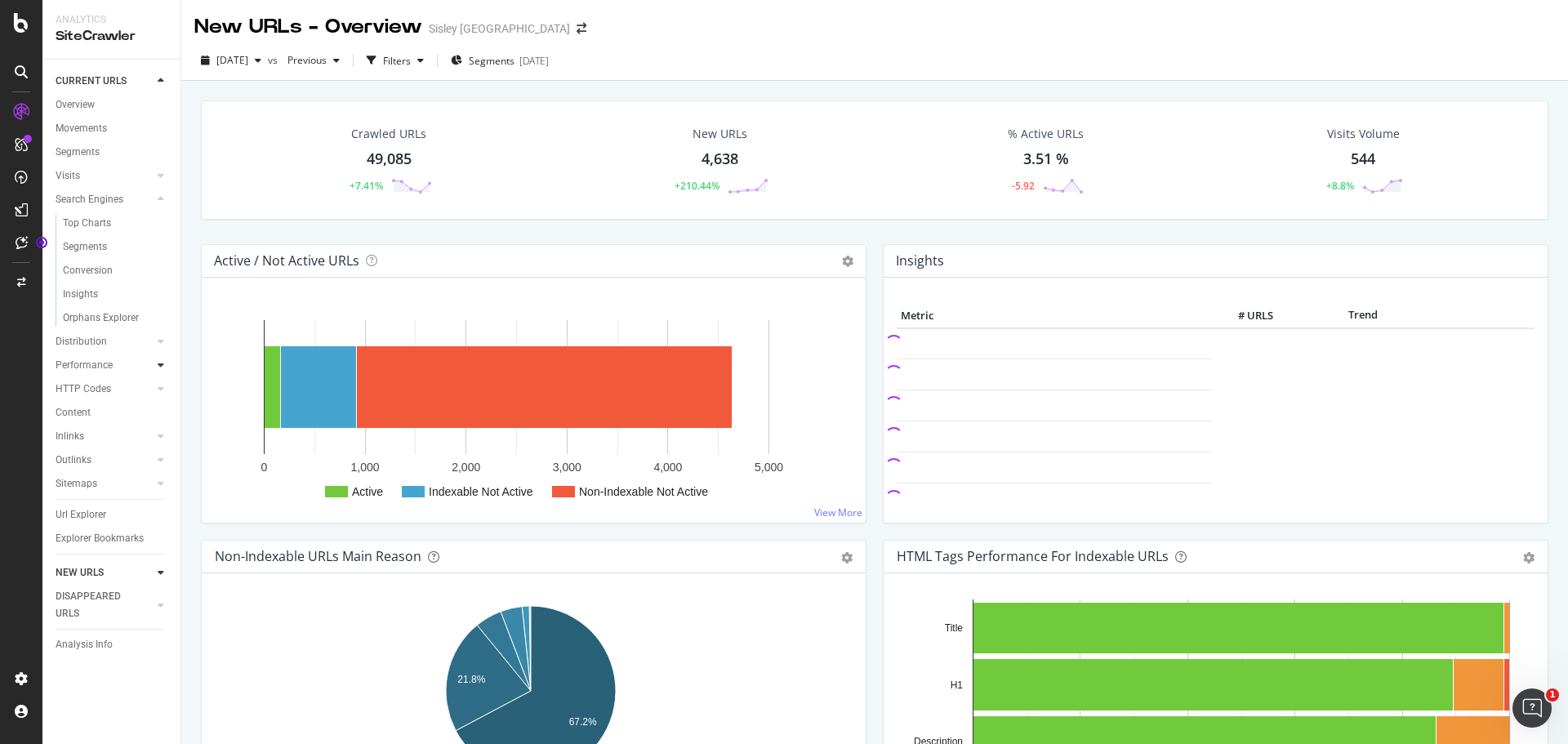
click at [162, 367] on icon at bounding box center [161, 365] width 7 height 10
click at [157, 227] on div at bounding box center [160, 222] width 16 height 16
click at [121, 312] on div "Internationalization" at bounding box center [106, 318] width 86 height 17
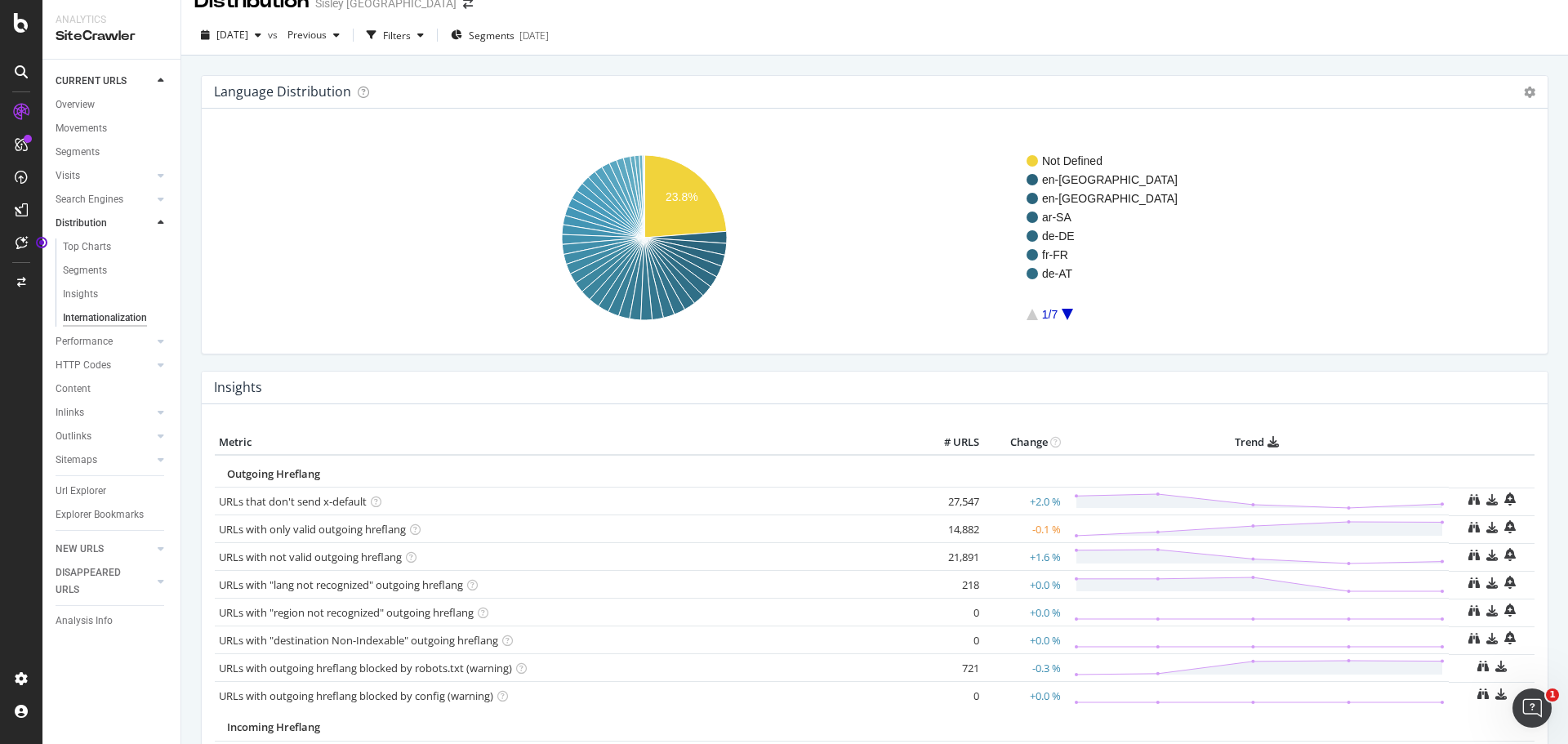
scroll to position [3, 0]
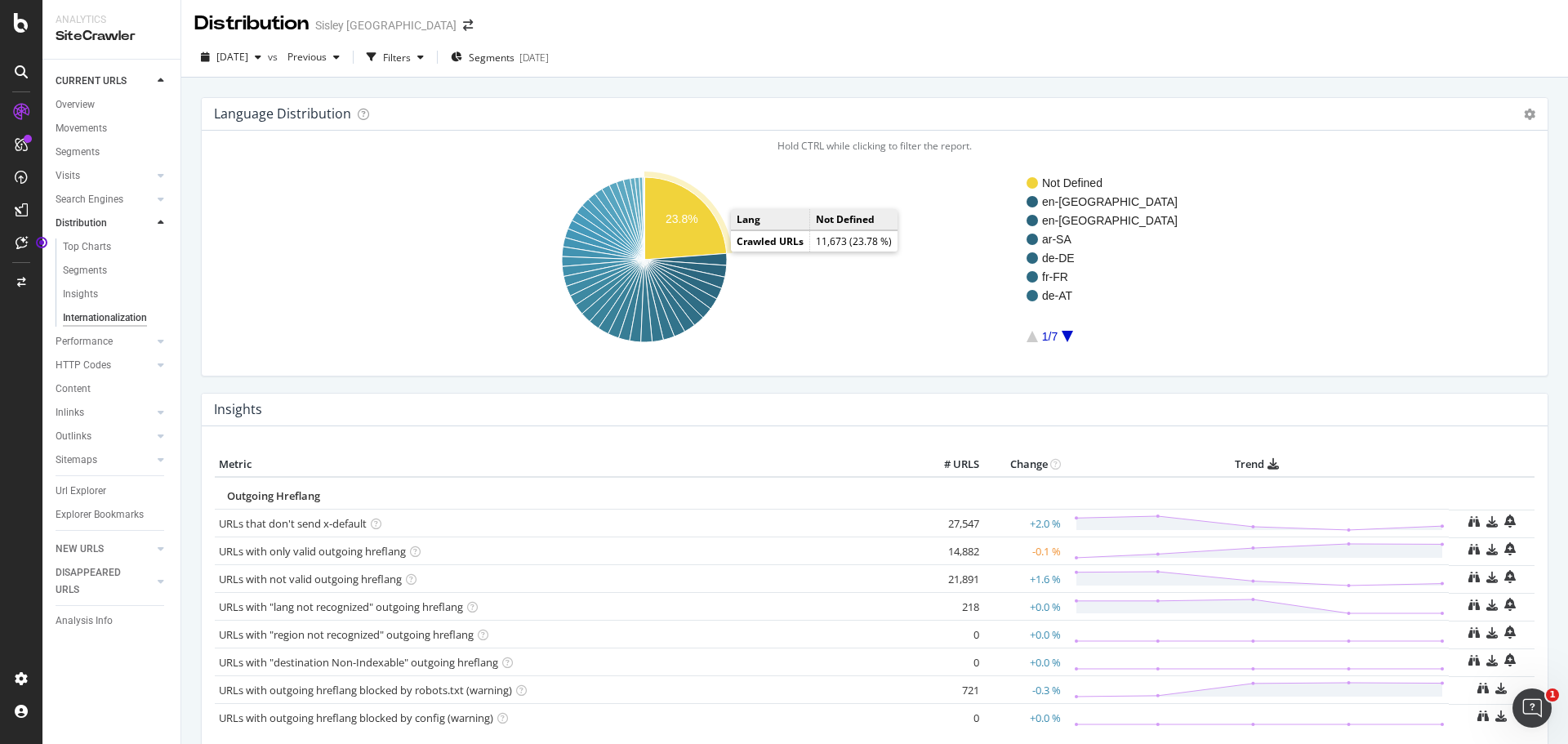
click at [707, 241] on icon "A chart." at bounding box center [685, 218] width 82 height 82
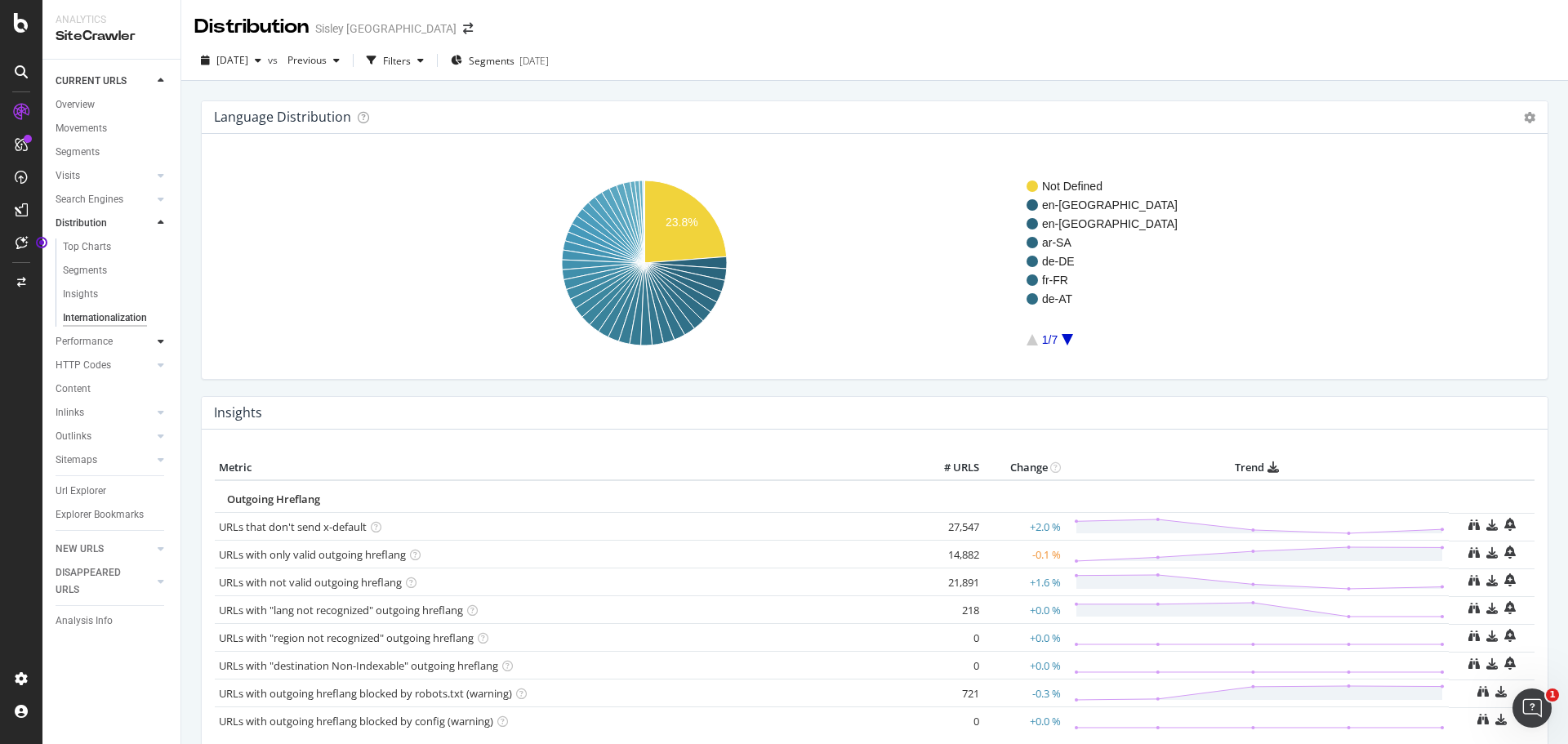
click at [159, 342] on icon at bounding box center [161, 341] width 7 height 10
